Goal: Find specific page/section: Find specific page/section

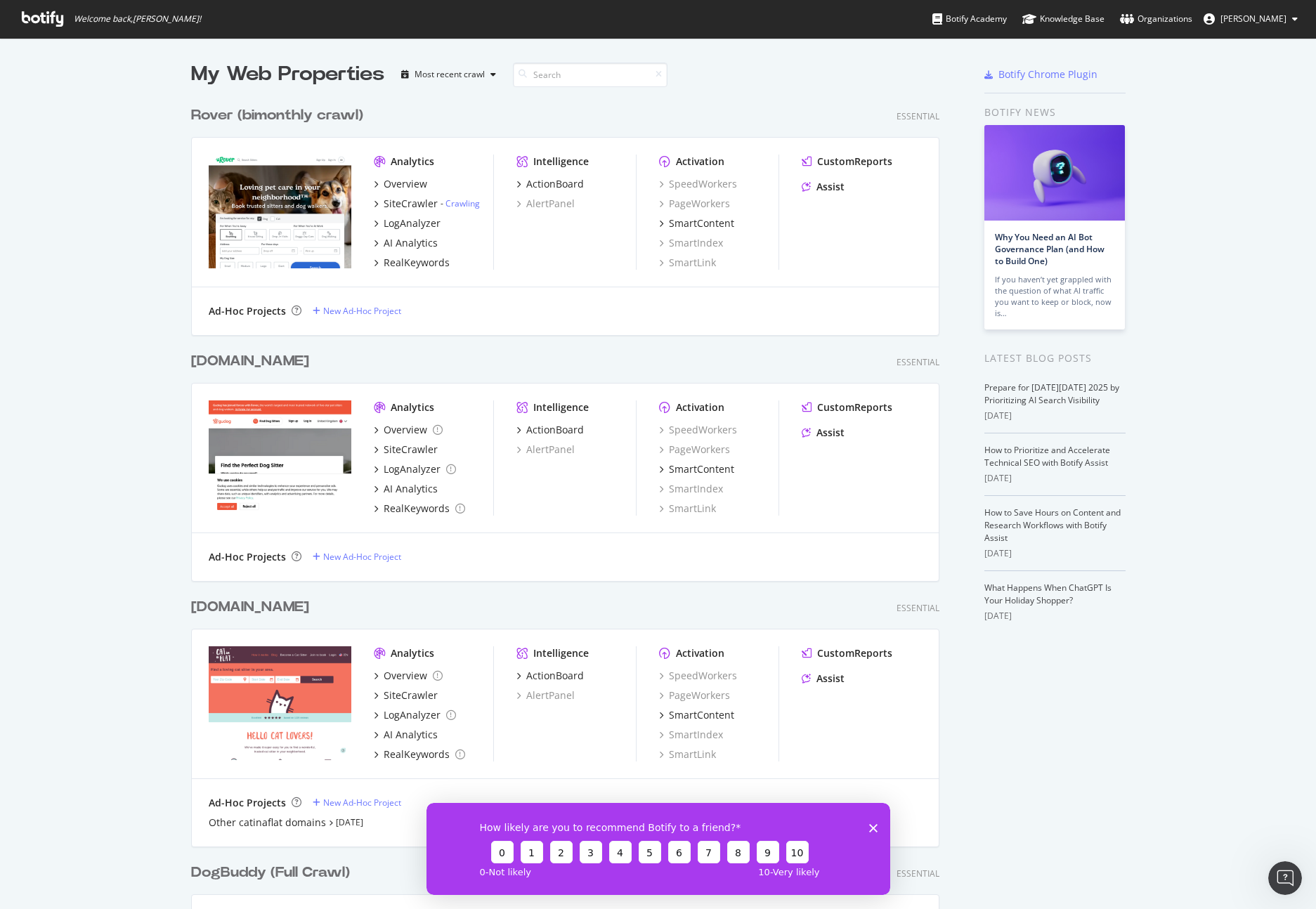
click at [795, 72] on div "My Web Properties Most recent crawl" at bounding box center [524, 74] width 665 height 28
click at [458, 125] on div "Rover (bimonthly crawl) Essential" at bounding box center [565, 115] width 749 height 21
click at [483, 72] on div "Most recent crawl" at bounding box center [449, 74] width 70 height 8
click at [721, 68] on div "My Web Properties Most recent crawl" at bounding box center [524, 74] width 665 height 28
